Goal: Navigation & Orientation: Find specific page/section

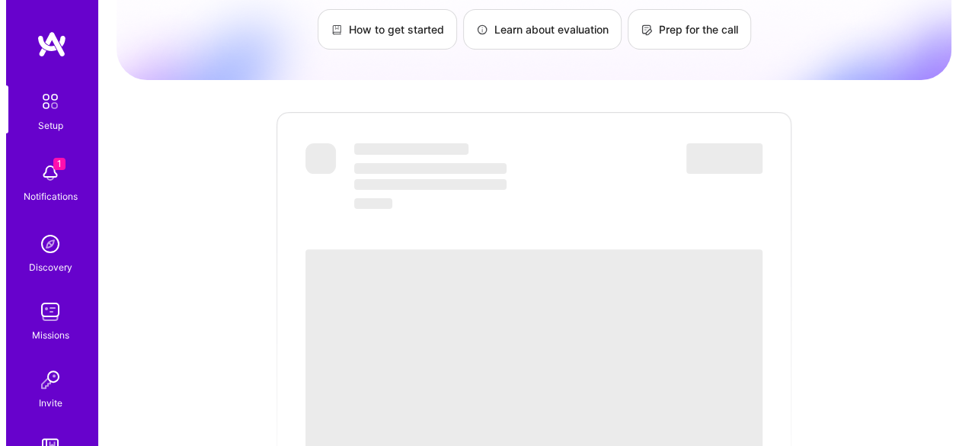
scroll to position [152, 0]
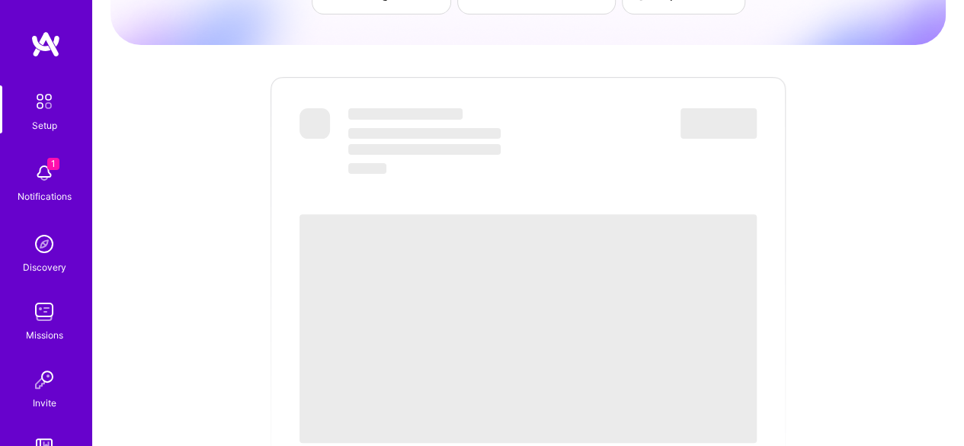
click at [54, 170] on div "1 Notifications" at bounding box center [44, 181] width 94 height 53
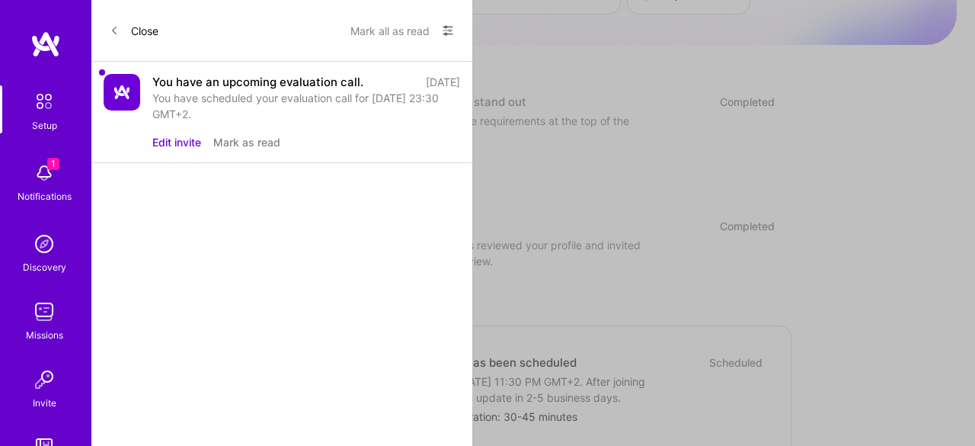
click at [46, 316] on img at bounding box center [44, 311] width 30 height 30
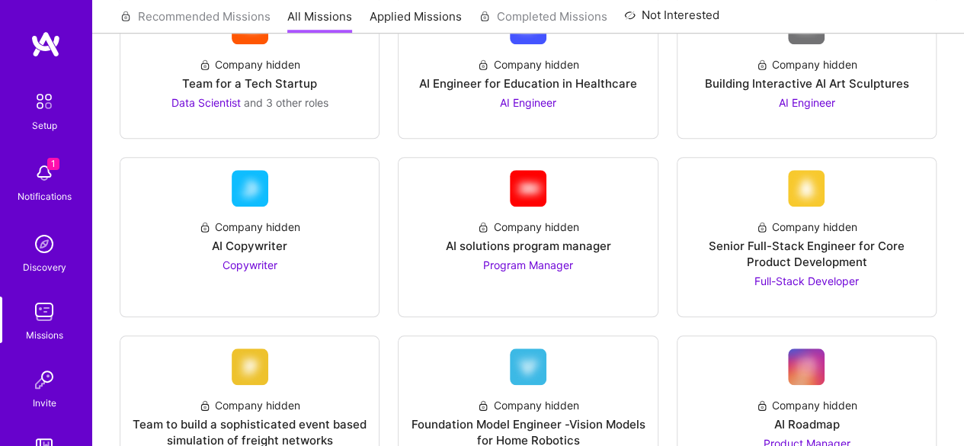
scroll to position [610, 0]
